Goal: Information Seeking & Learning: Learn about a topic

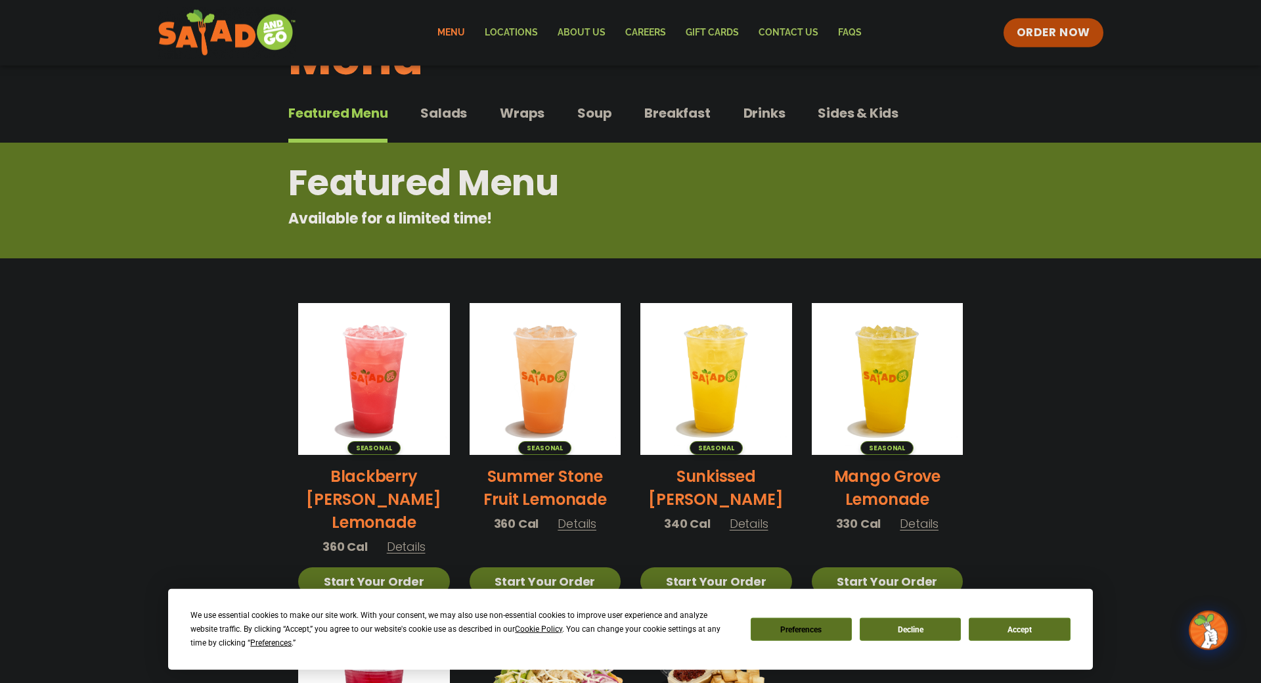
scroll to position [67, 0]
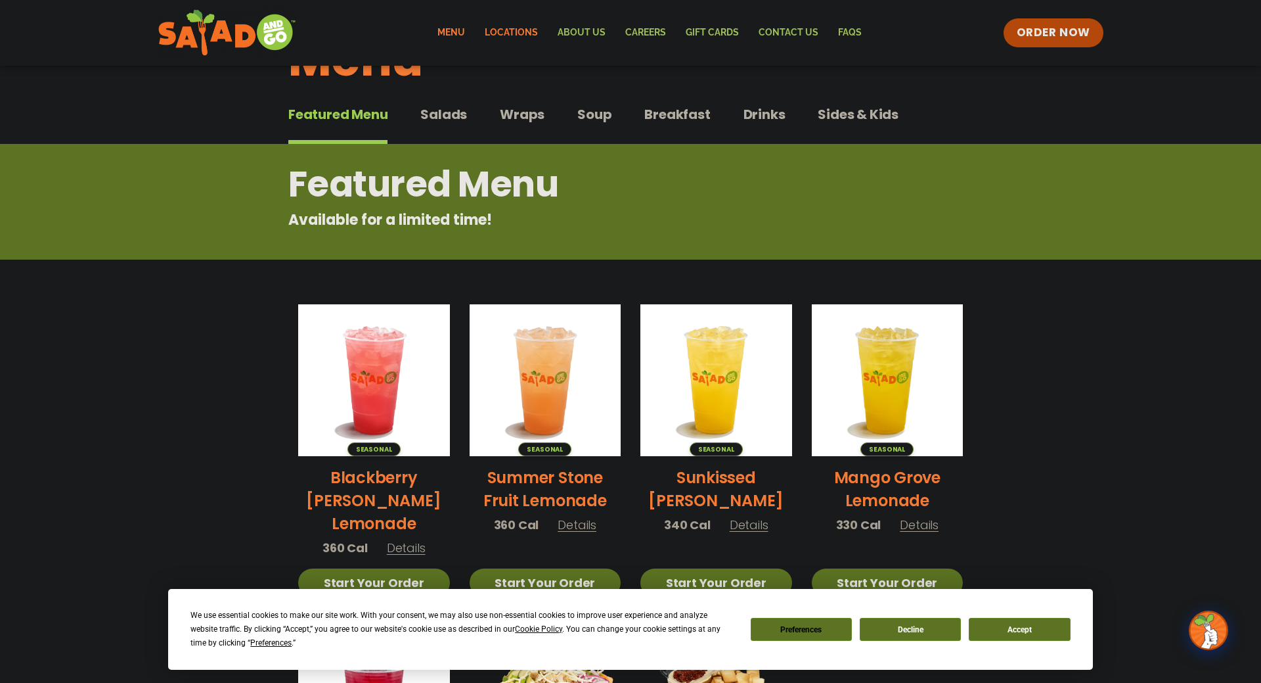
click at [513, 32] on link "Locations" at bounding box center [511, 33] width 73 height 30
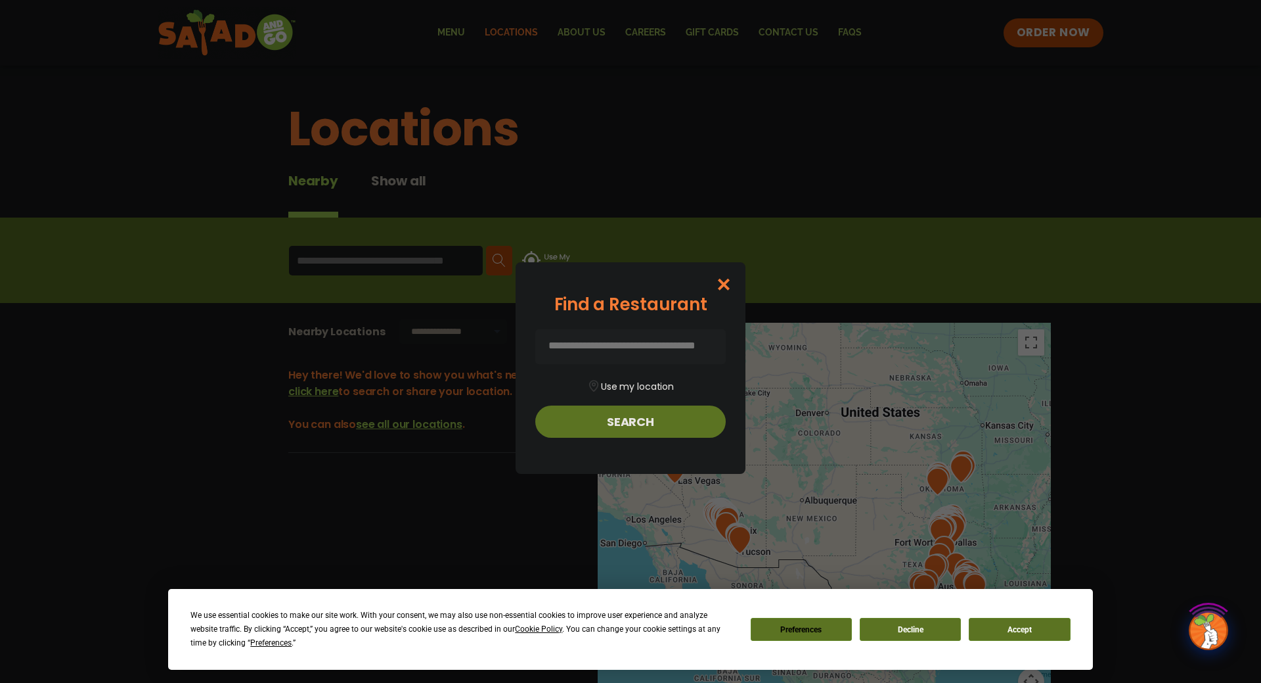
click at [561, 345] on input at bounding box center [630, 346] width 191 height 35
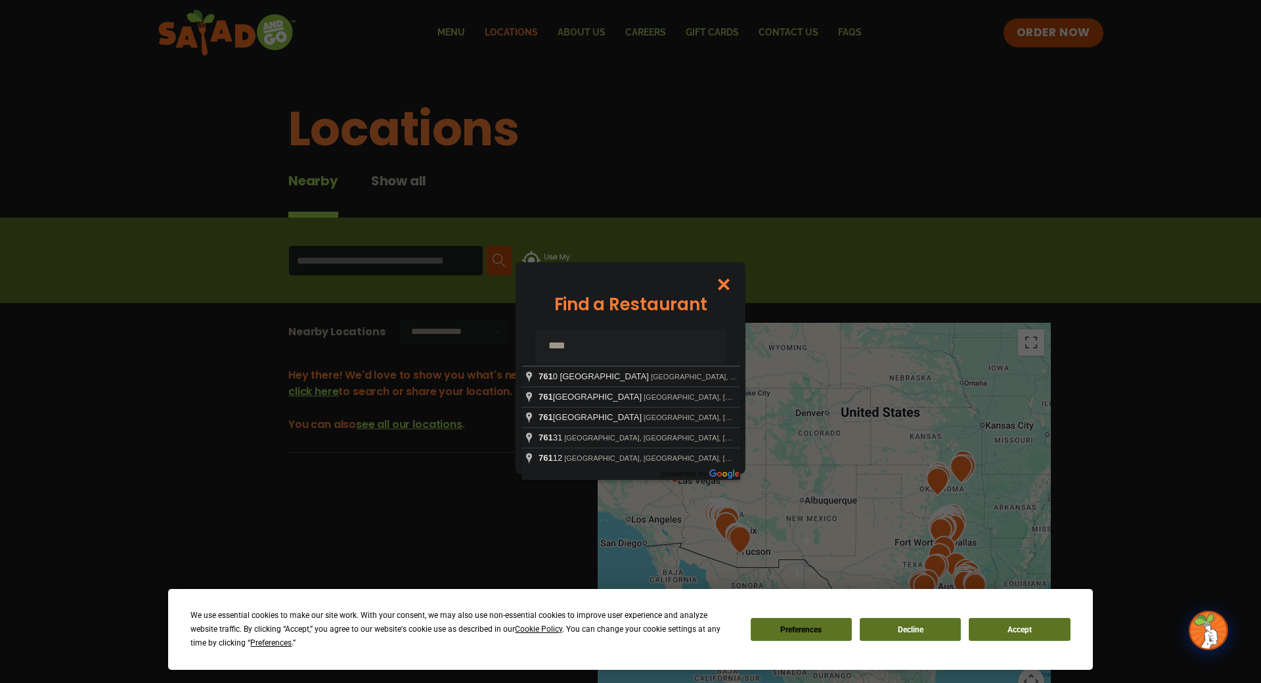
type input "*****"
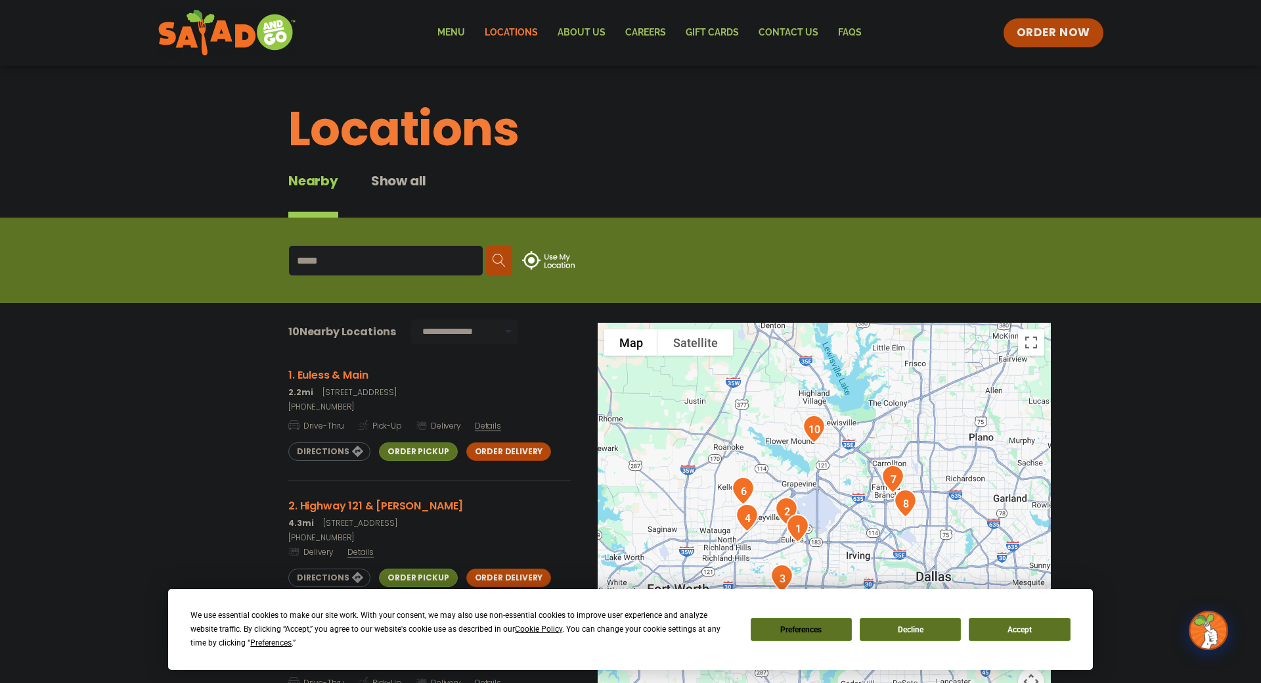
click at [405, 449] on link "Order Pickup" at bounding box center [418, 451] width 78 height 18
click at [449, 28] on link "Menu" at bounding box center [451, 33] width 47 height 30
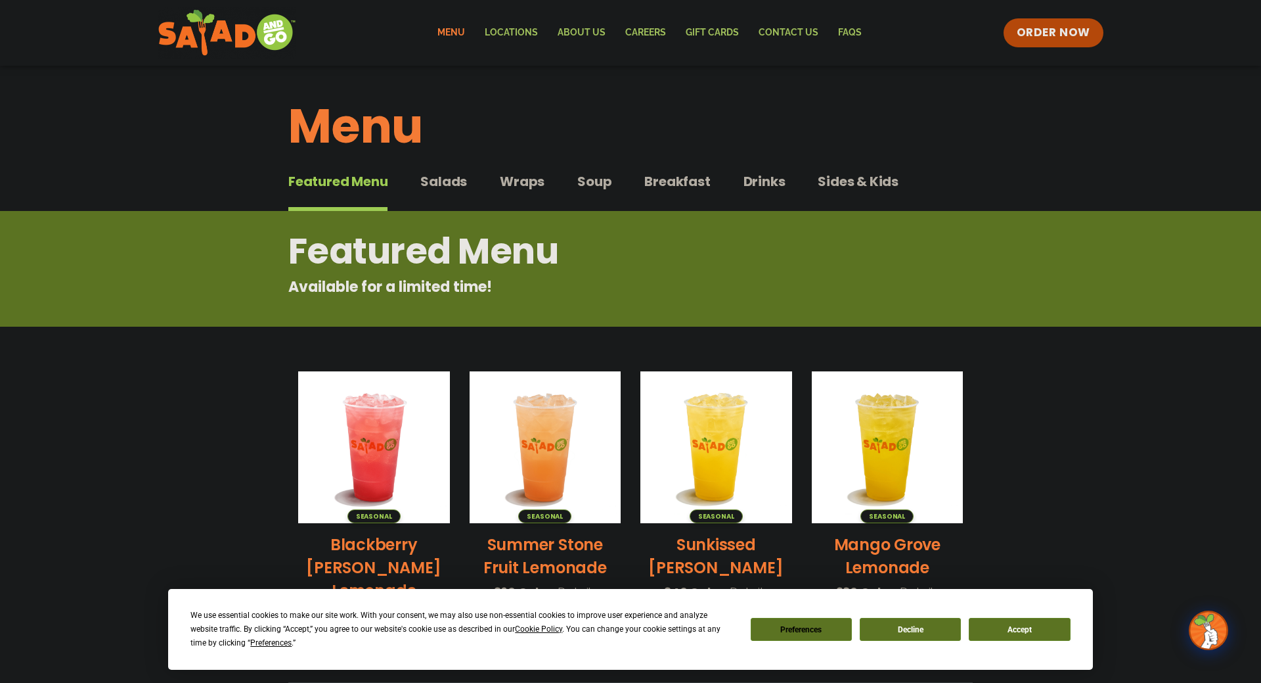
click at [530, 184] on span "Wraps" at bounding box center [522, 181] width 45 height 20
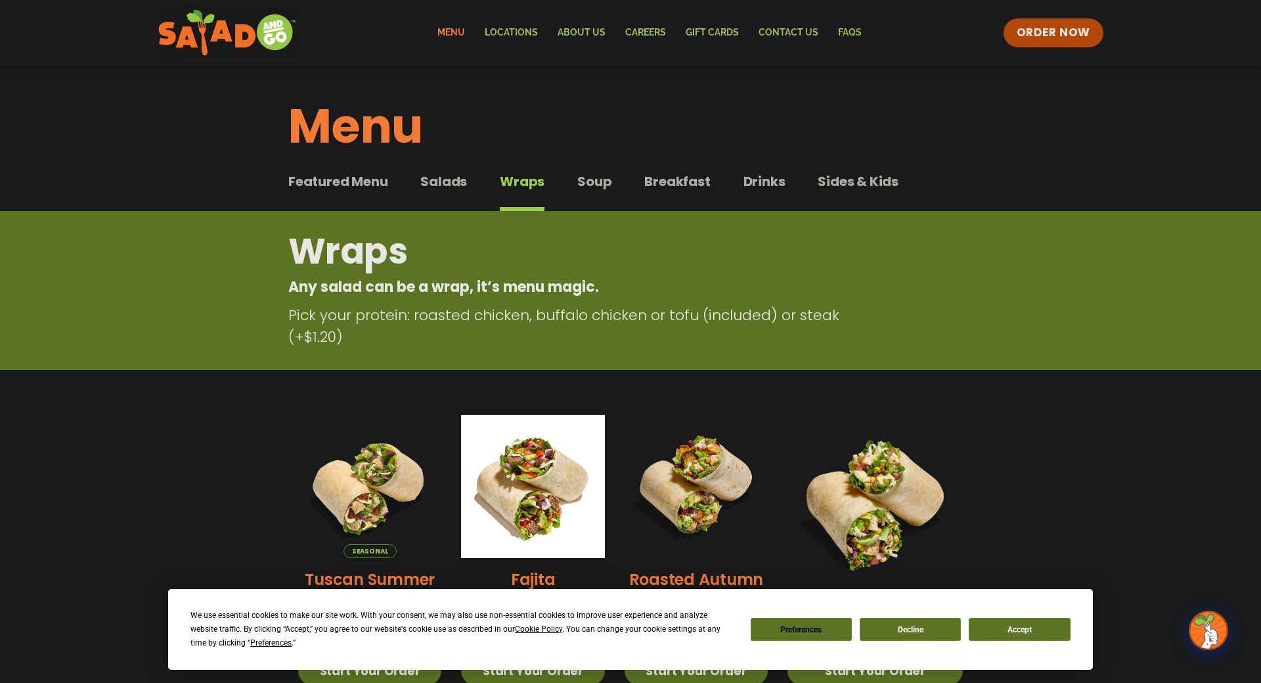
click at [679, 186] on span "Breakfast" at bounding box center [677, 181] width 66 height 20
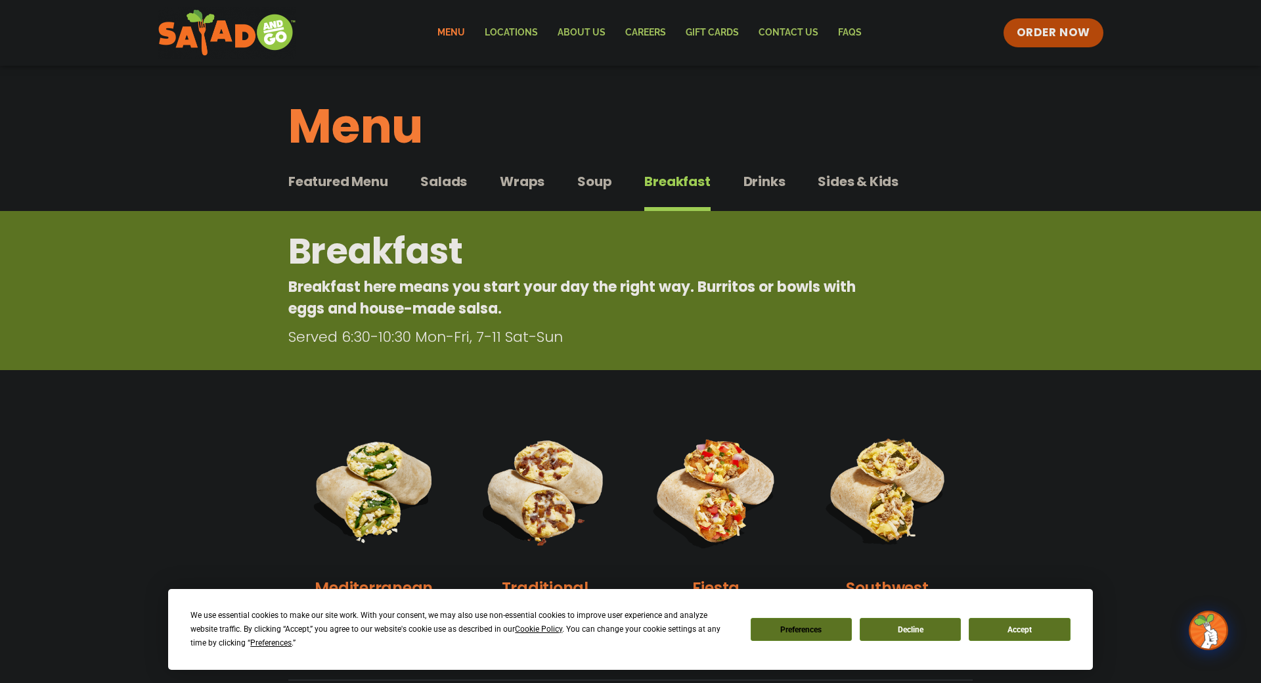
click at [592, 183] on span "Soup" at bounding box center [594, 181] width 34 height 20
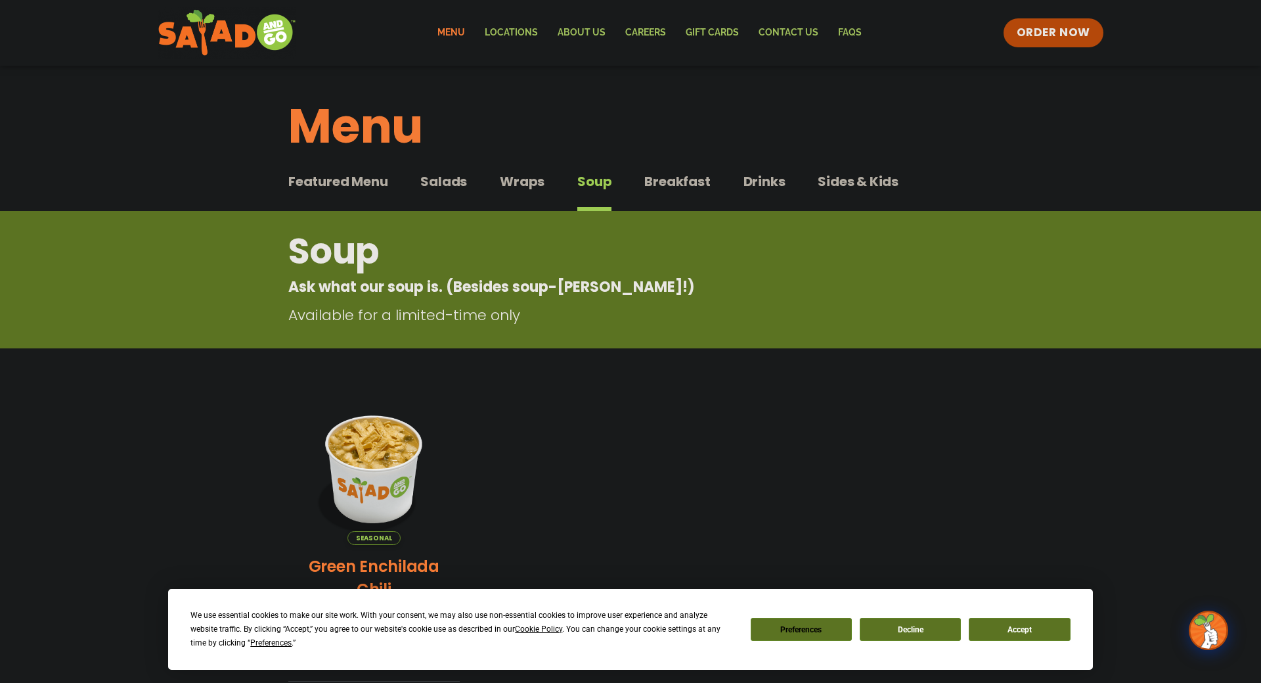
click at [751, 183] on span "Drinks" at bounding box center [765, 181] width 42 height 20
